Goal: Check status: Check status

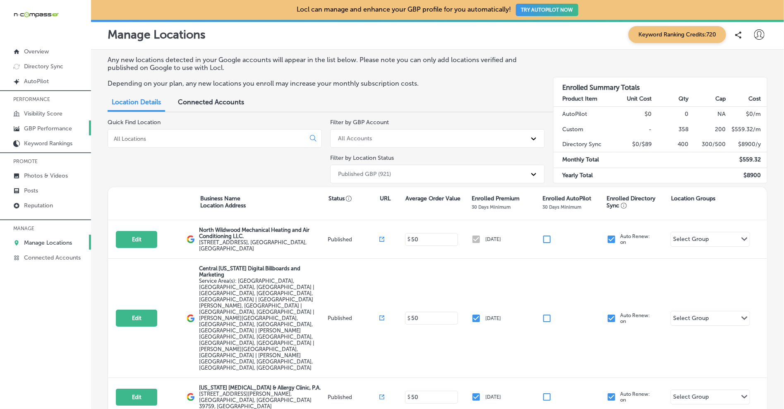
click at [62, 128] on p "GBP Performance" at bounding box center [48, 128] width 48 height 7
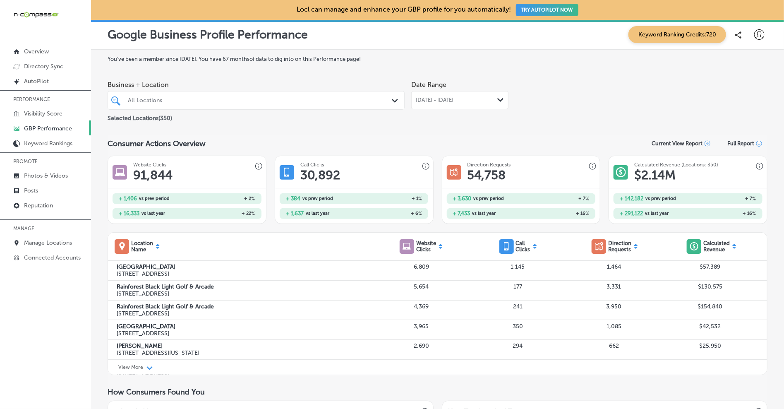
click at [390, 103] on div "All Locations Path Created with Sketch." at bounding box center [256, 100] width 296 height 13
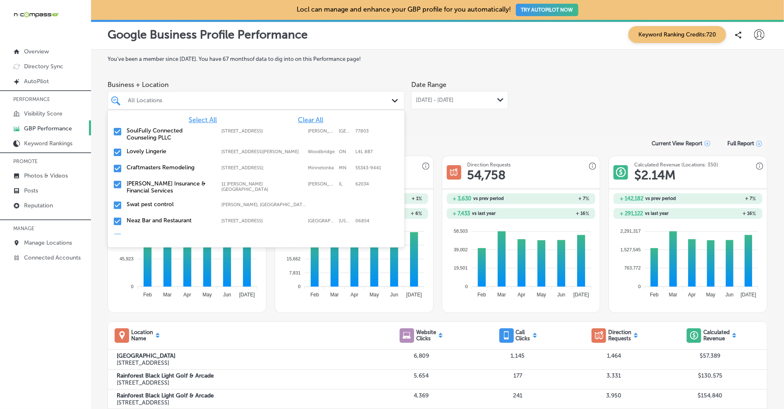
drag, startPoint x: 324, startPoint y: 115, endPoint x: 320, endPoint y: 117, distance: 4.5
click at [324, 115] on div "Select All Clear All SoulFully Connected Counseling PLLC [STREET_ADDRESS] [STRE…" at bounding box center [256, 172] width 297 height 124
click at [319, 119] on span "Clear All" at bounding box center [310, 120] width 25 height 8
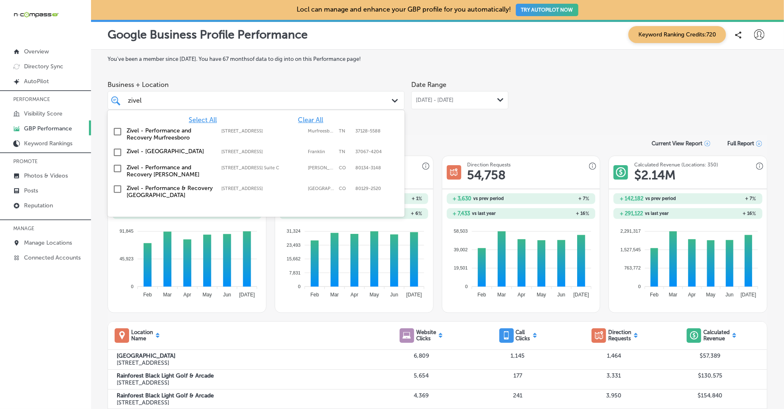
click at [204, 154] on label "Zivel - [GEOGRAPHIC_DATA]" at bounding box center [170, 151] width 87 height 7
type input "zivel"
click at [501, 136] on div "Consumer Actions Overview Current View Report Full Report" at bounding box center [438, 143] width 660 height 16
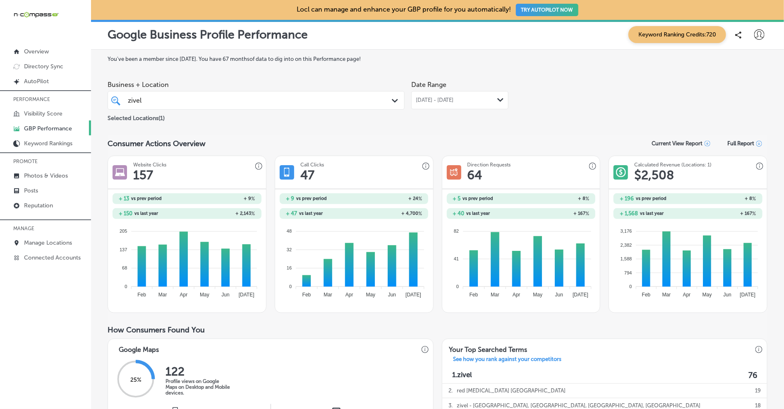
click at [443, 107] on div "[DATE] - [DATE] Path Created with Sketch." at bounding box center [459, 100] width 97 height 18
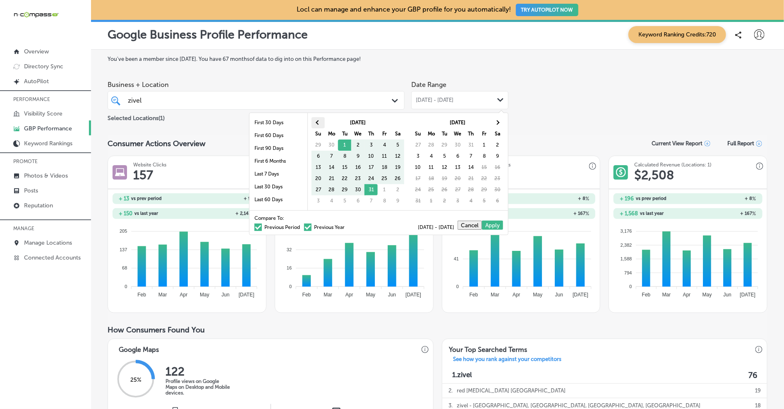
click at [320, 125] on th at bounding box center [318, 122] width 13 height 11
click at [499, 125] on th at bounding box center [497, 122] width 13 height 11
